Goal: Navigation & Orientation: Find specific page/section

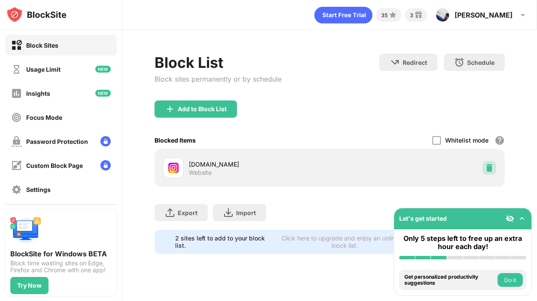
click at [490, 170] on img at bounding box center [489, 167] width 9 height 9
